Goal: Navigation & Orientation: Find specific page/section

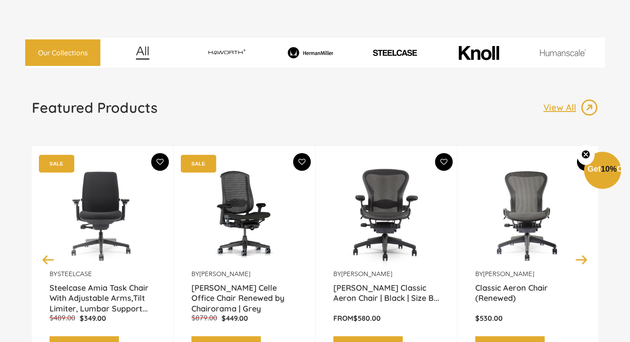
scroll to position [2002, 0]
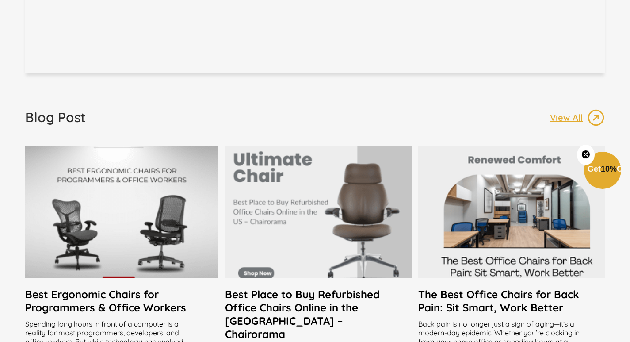
click at [157, 150] on div at bounding box center [121, 211] width 193 height 133
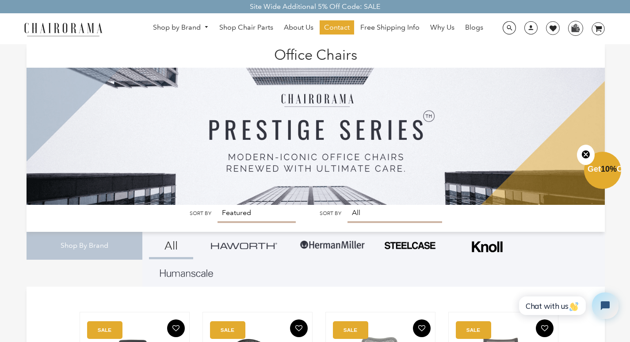
click at [234, 205] on img at bounding box center [316, 124] width 578 height 160
click at [360, 205] on img at bounding box center [316, 124] width 578 height 160
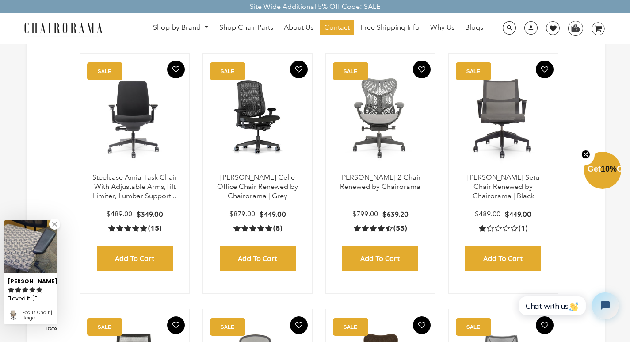
scroll to position [265, 0]
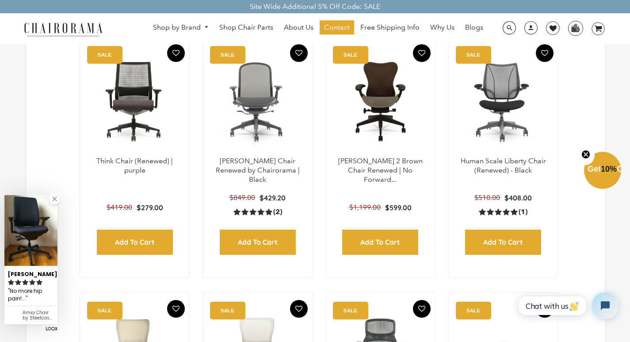
scroll to position [548, 0]
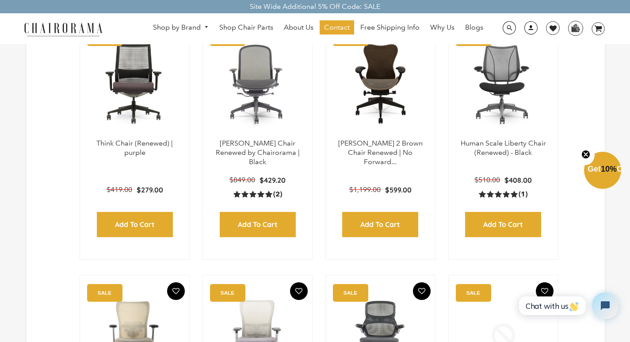
click at [523, 28] on link at bounding box center [529, 31] width 22 height 8
